Goal: Task Accomplishment & Management: Use online tool/utility

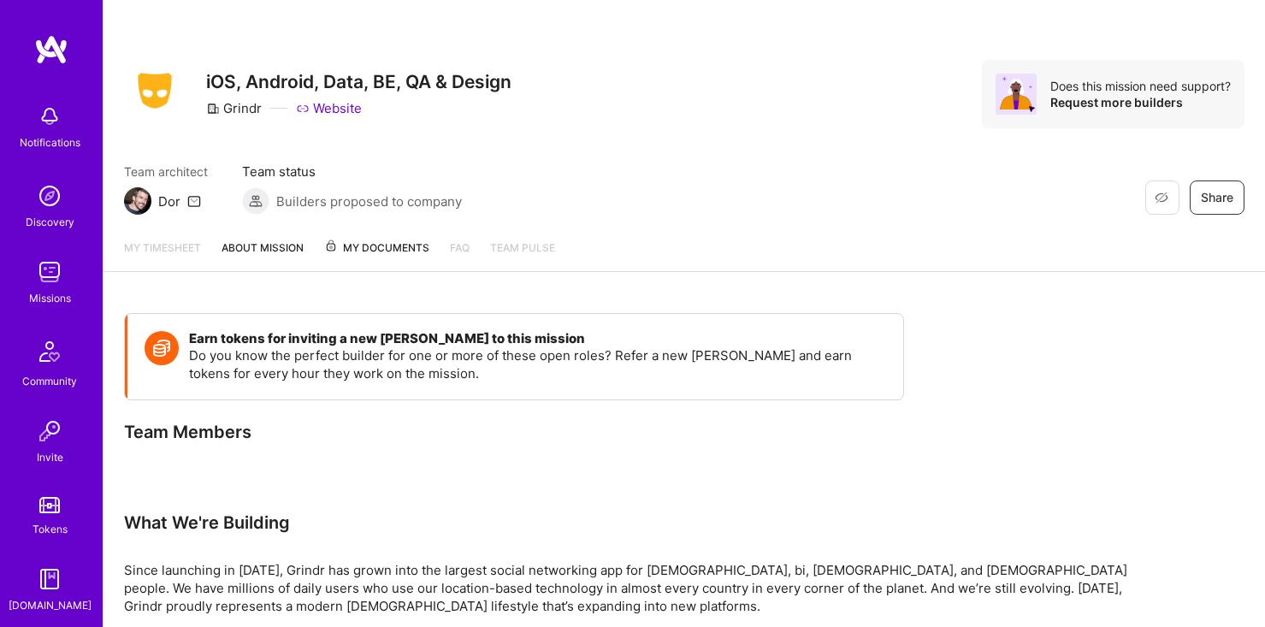
scroll to position [80, 0]
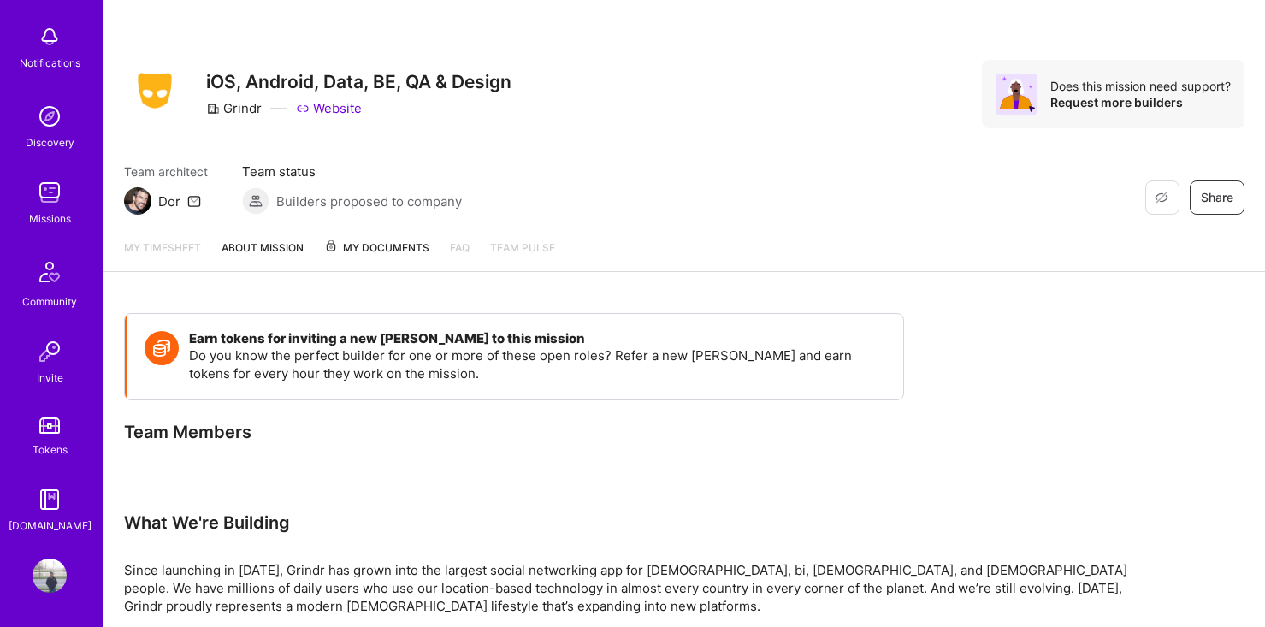
click at [55, 590] on img at bounding box center [50, 575] width 34 height 34
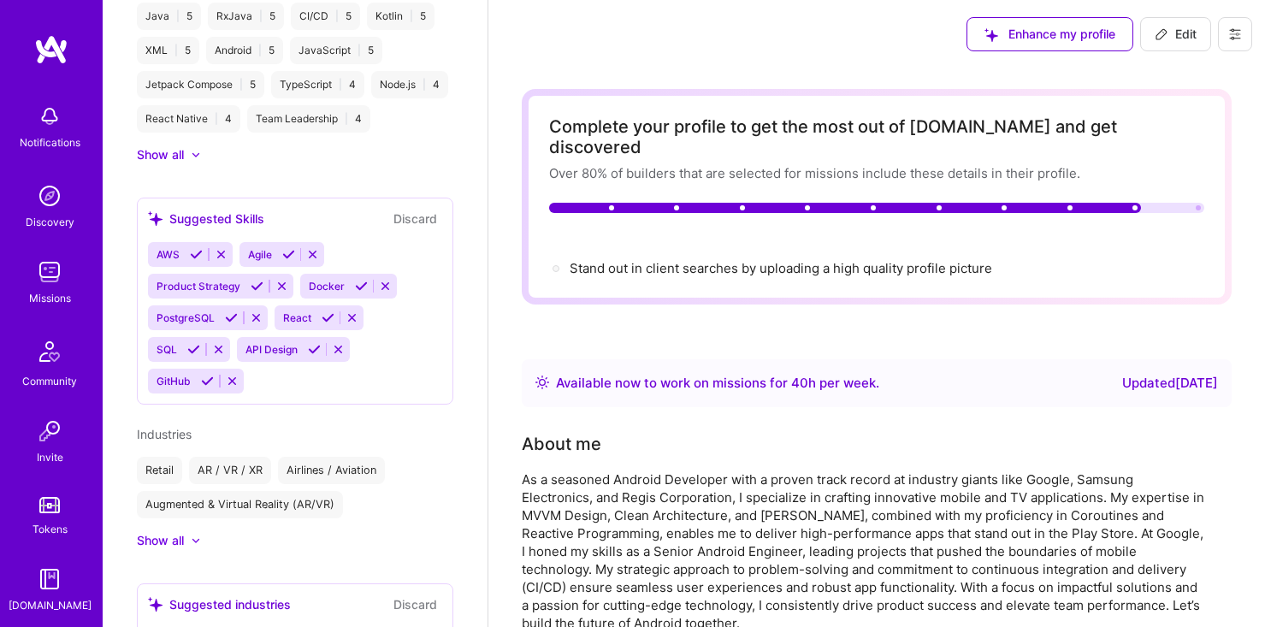
scroll to position [940, 0]
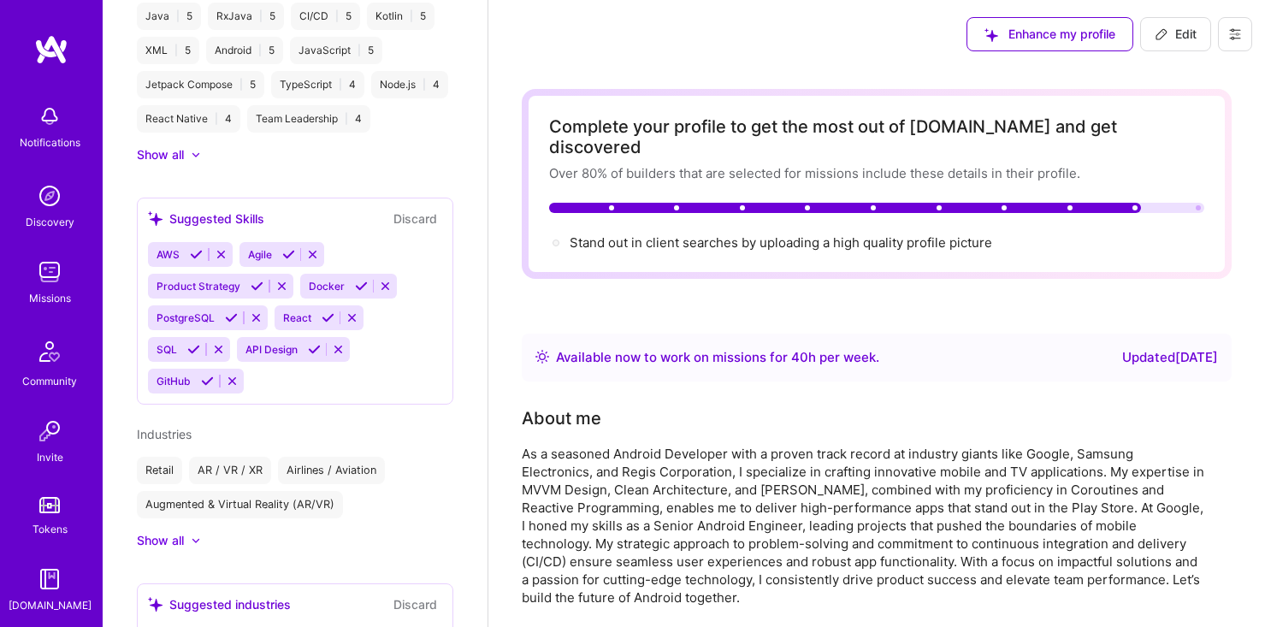
click at [53, 286] on img at bounding box center [50, 272] width 34 height 34
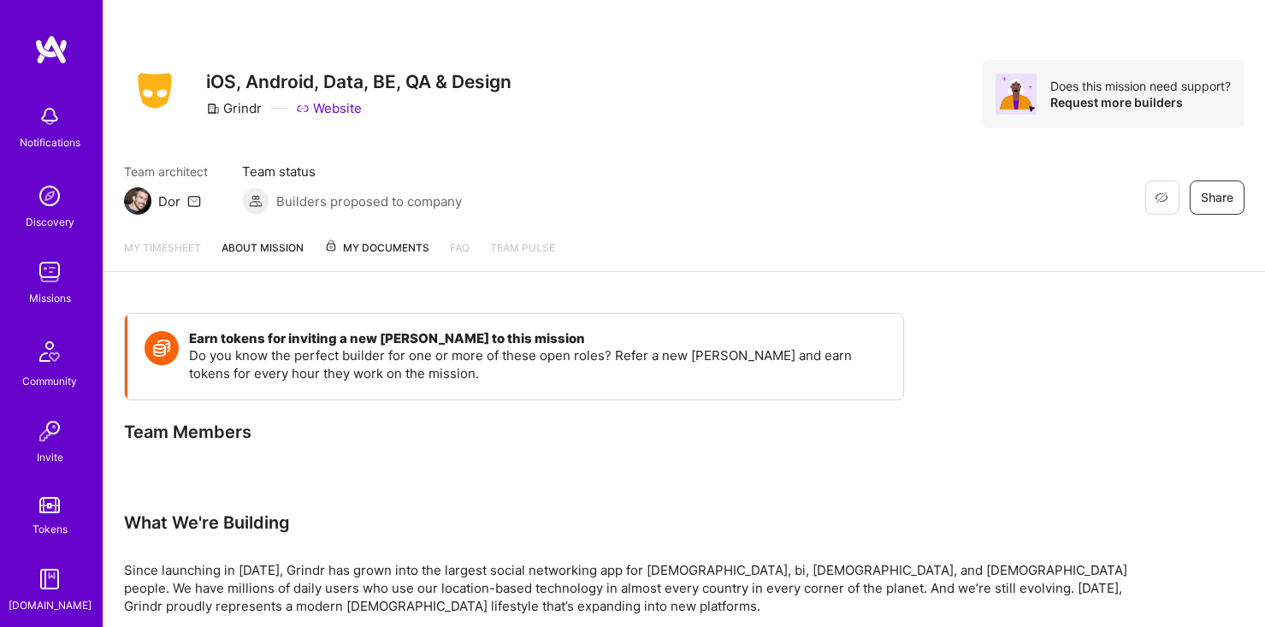
click at [46, 269] on img at bounding box center [50, 272] width 34 height 34
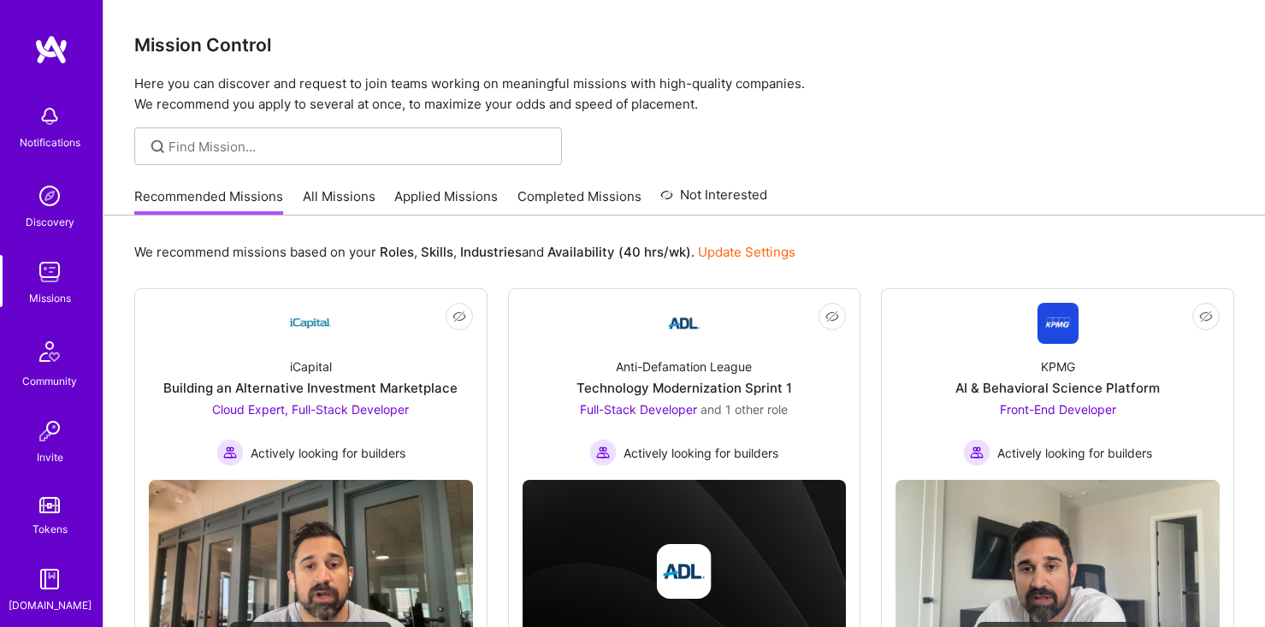
click at [437, 194] on link "Applied Missions" at bounding box center [445, 201] width 103 height 28
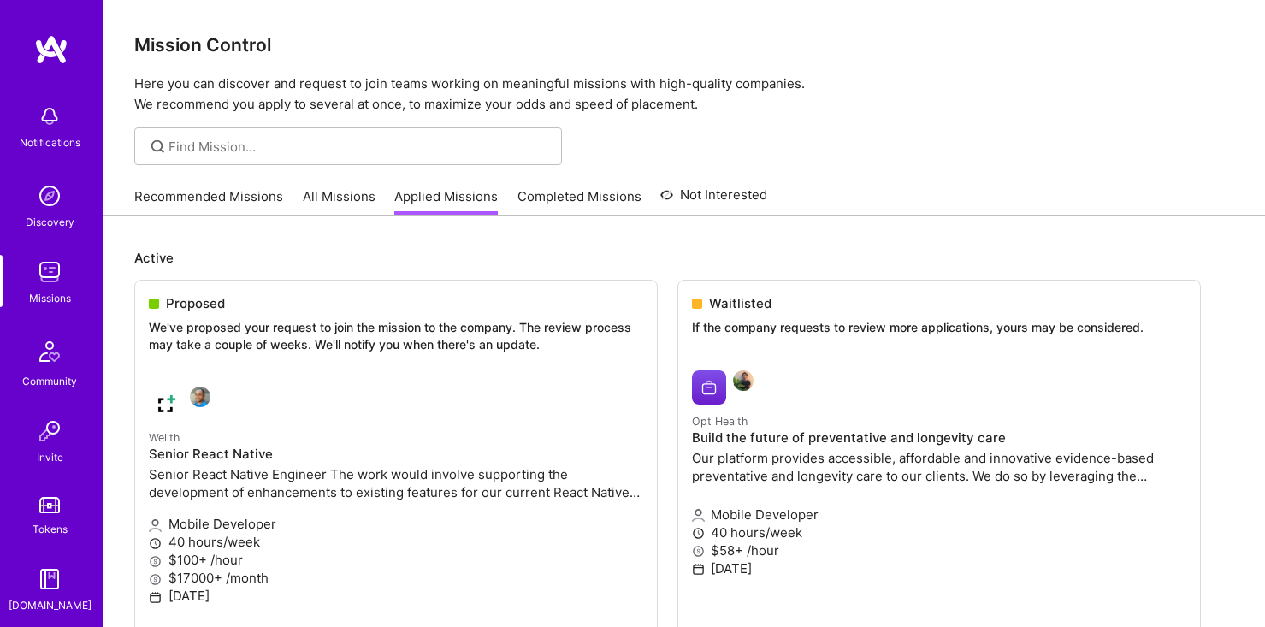
click at [233, 192] on link "Recommended Missions" at bounding box center [208, 201] width 149 height 28
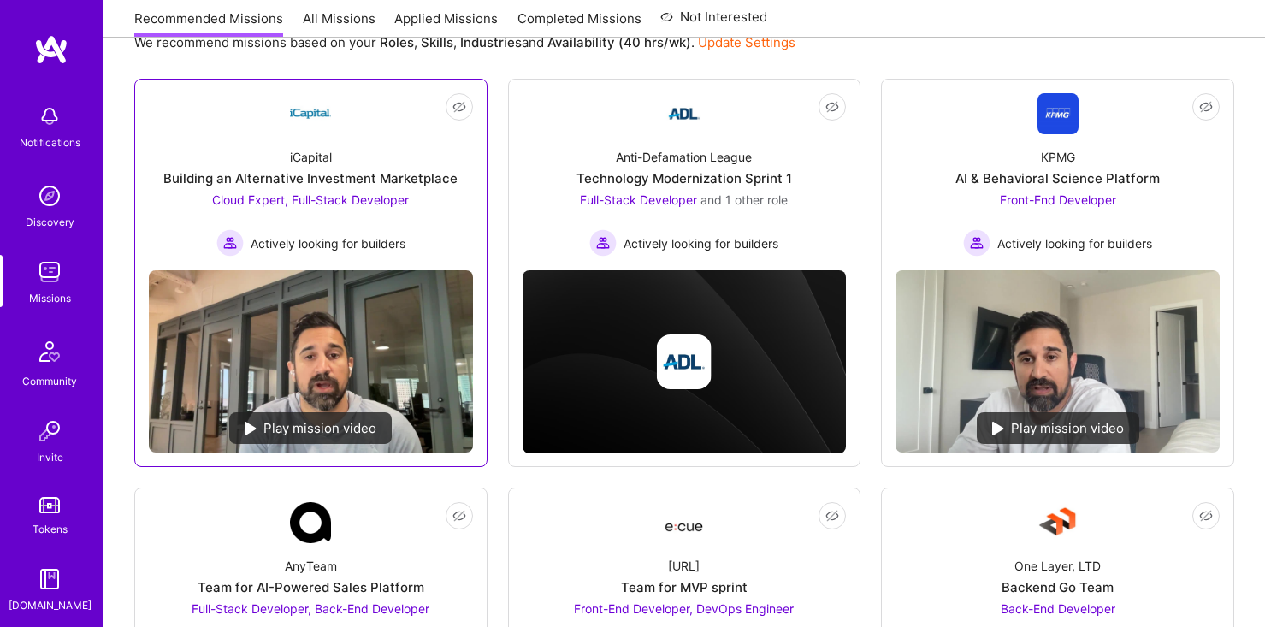
scroll to position [111, 0]
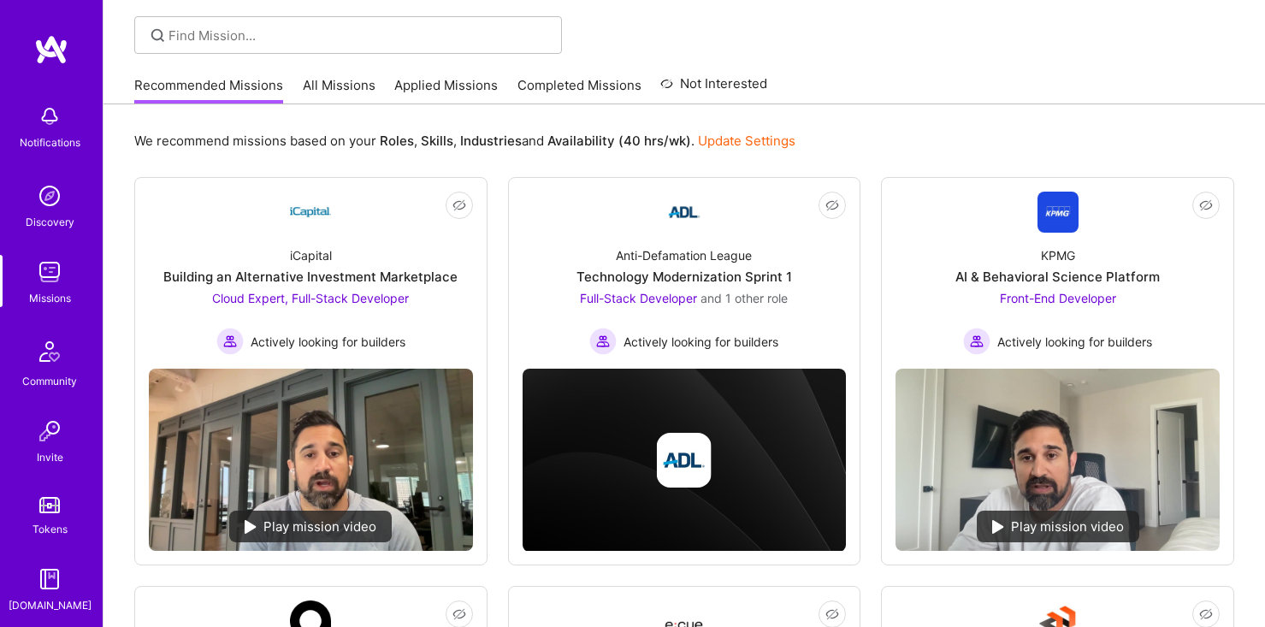
click at [324, 88] on link "All Missions" at bounding box center [339, 90] width 73 height 28
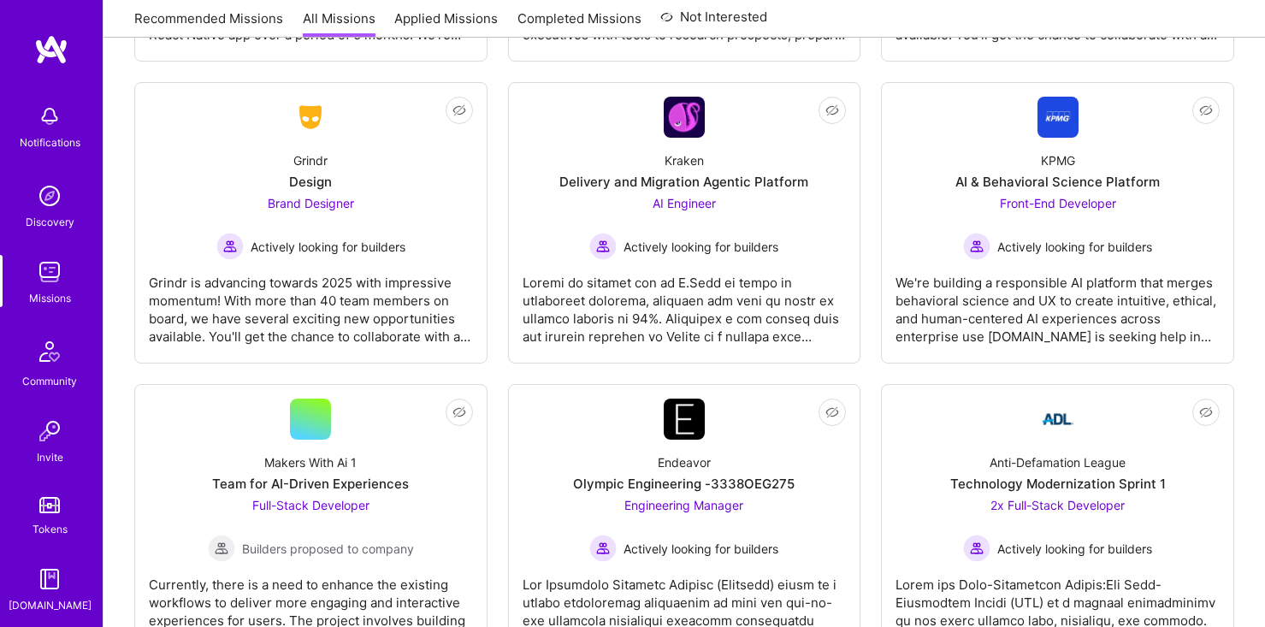
scroll to position [4653, 0]
